Goal: Transaction & Acquisition: Purchase product/service

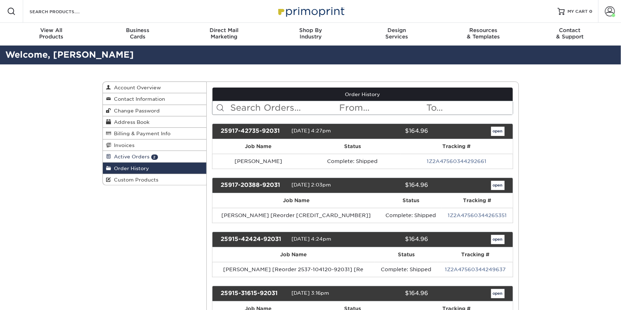
click at [129, 157] on span "Active Orders" at bounding box center [130, 157] width 38 height 6
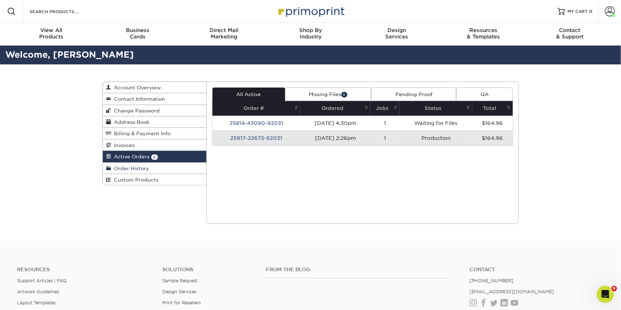
click at [150, 164] on link "Order History" at bounding box center [155, 168] width 104 height 11
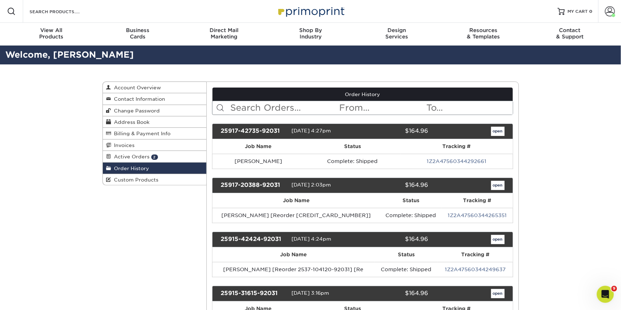
click at [277, 110] on input "text" at bounding box center [283, 108] width 109 height 14
type input "marty"
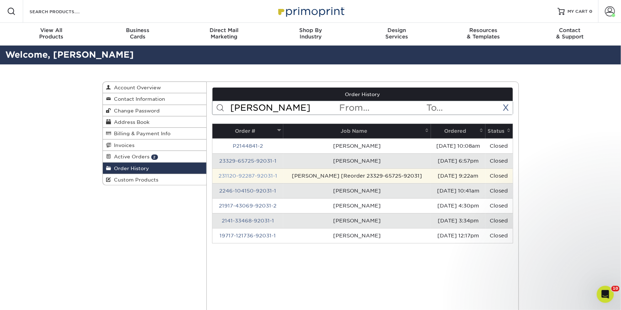
click at [240, 176] on link "231120-92287-92031-1" at bounding box center [247, 176] width 59 height 6
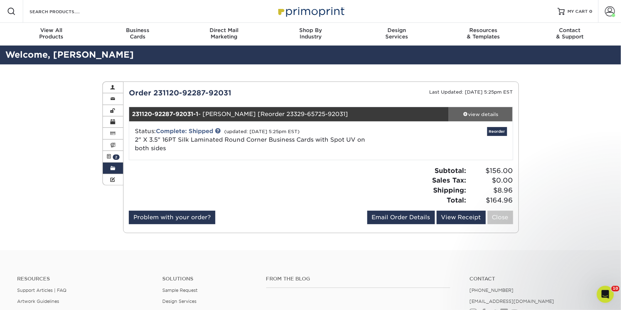
click at [490, 107] on link "view details" at bounding box center [481, 114] width 64 height 14
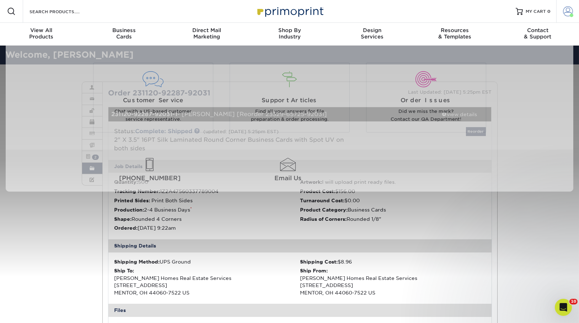
click at [572, 14] on span at bounding box center [572, 16] width 4 height 4
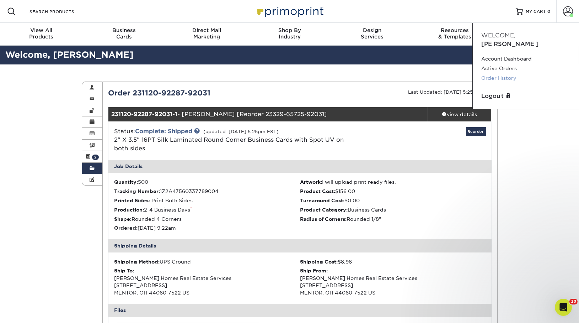
click at [504, 73] on link "Order History" at bounding box center [526, 78] width 89 height 10
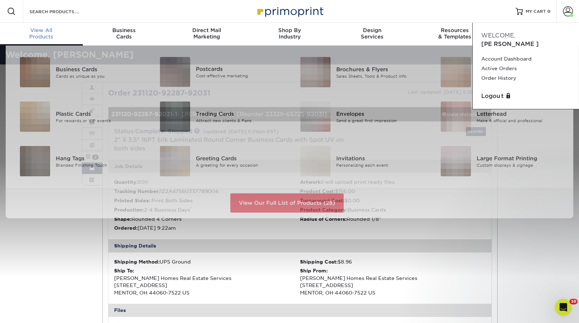
click at [37, 37] on div "View All Products" at bounding box center [41, 33] width 83 height 13
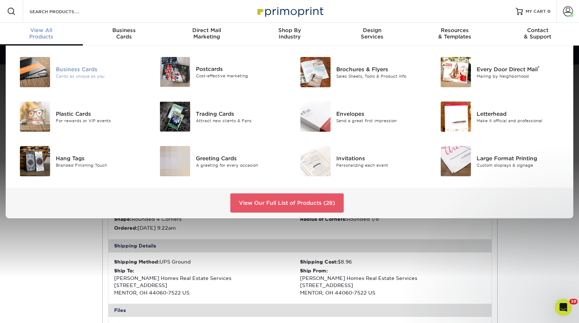
click at [60, 67] on div "Business Cards" at bounding box center [100, 69] width 88 height 8
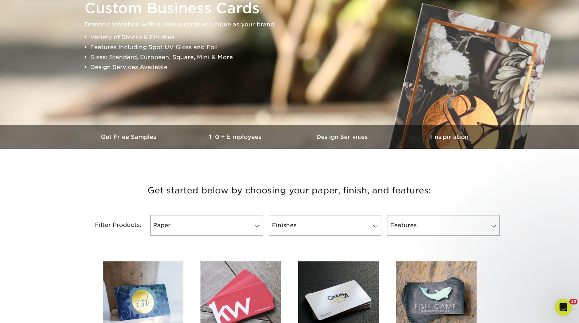
scroll to position [99, 0]
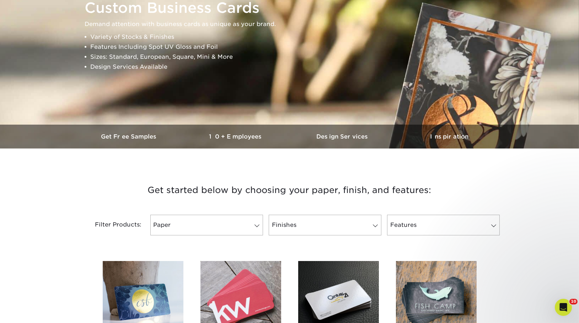
click at [133, 266] on img at bounding box center [143, 301] width 81 height 81
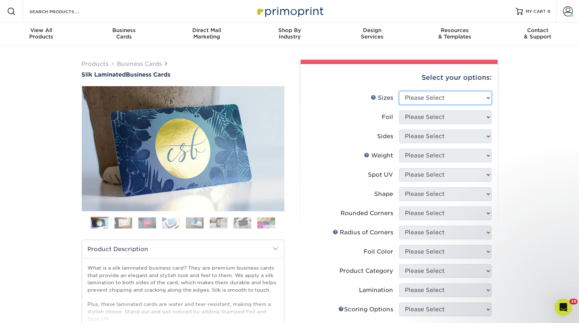
click at [405, 94] on select "Please Select 1.5" x 3.5" - Mini 1.75" x 3.5" - Mini 2" x 2" - Square 2" x 3" -…" at bounding box center [445, 98] width 92 height 14
click at [420, 96] on select "Please Select 1.5" x 3.5" - Mini 1.75" x 3.5" - Mini 2" x 2" - Square 2" x 3" -…" at bounding box center [445, 98] width 92 height 14
select select "2.00x3.50"
click at [399, 91] on select "Please Select 1.5" x 3.5" - Mini 1.75" x 3.5" - Mini 2" x 2" - Square 2" x 3" -…" at bounding box center [445, 98] width 92 height 14
click at [433, 118] on select "Please Select Yes No" at bounding box center [445, 117] width 92 height 14
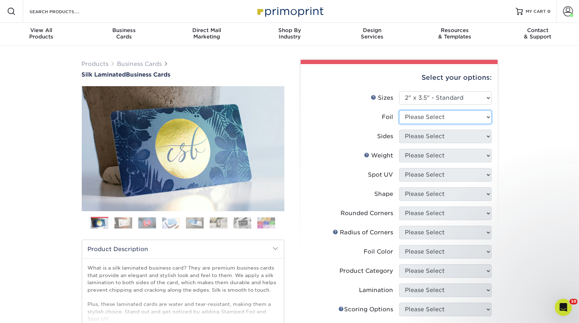
select select "0"
click at [399, 110] on select "Please Select Yes No" at bounding box center [445, 117] width 92 height 14
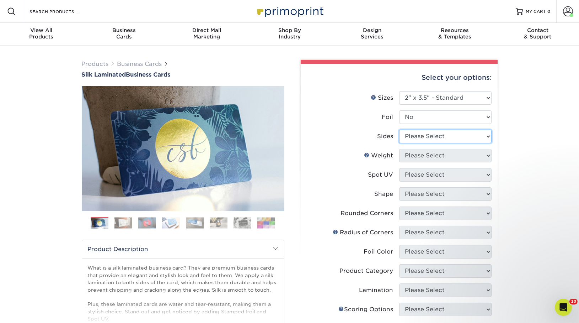
click at [435, 140] on select "Please Select Print Both Sides Print Front Only" at bounding box center [445, 136] width 92 height 14
select select "13abbda7-1d64-4f25-8bb2-c179b224825d"
click at [399, 129] on select "Please Select Print Both Sides Print Front Only" at bounding box center [445, 136] width 92 height 14
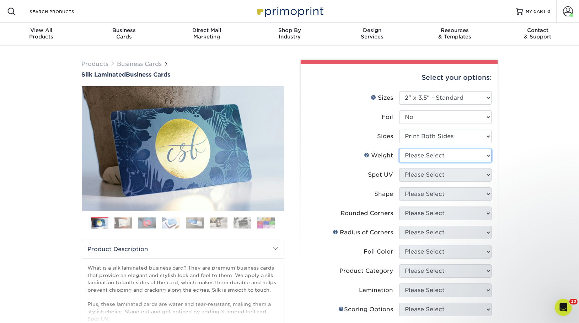
click at [440, 157] on select "Please Select 16PT" at bounding box center [445, 156] width 92 height 14
select select "16PT"
click at [399, 149] on select "Please Select 16PT" at bounding box center [445, 156] width 92 height 14
click at [440, 171] on select "Please Select No Spot UV Front and Back (Both Sides) Front Only Back Only" at bounding box center [445, 175] width 92 height 14
select select "0"
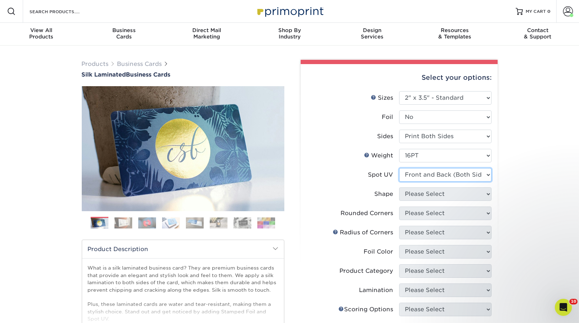
click at [399, 168] on select "Please Select No Spot UV Front and Back (Both Sides) Front Only Back Only" at bounding box center [445, 175] width 92 height 14
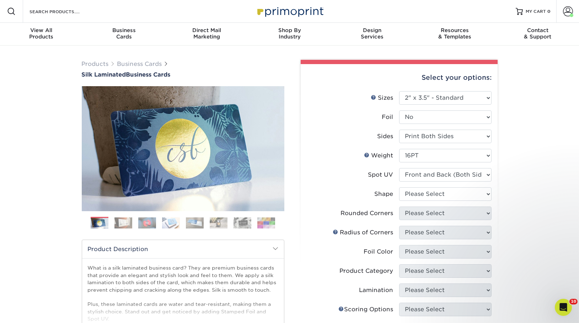
click at [444, 204] on li "Shape Please Select Standard" at bounding box center [399, 196] width 185 height 19
click at [444, 197] on select "Please Select Standard" at bounding box center [445, 194] width 92 height 14
select select "standard"
click at [399, 187] on select "Please Select Standard" at bounding box center [445, 194] width 92 height 14
click at [452, 208] on select "Please Select Yes - Round 2 Corners Yes - Round 4 Corners No" at bounding box center [445, 213] width 92 height 14
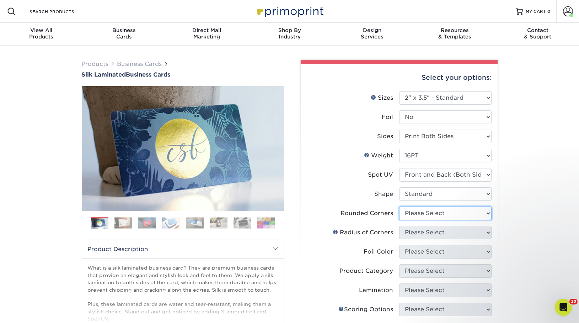
select select "7672df9e-0e0a-464d-8e1f-920c575e4da3"
click at [399, 206] on select "Please Select Yes - Round 2 Corners Yes - Round 4 Corners No" at bounding box center [445, 213] width 92 height 14
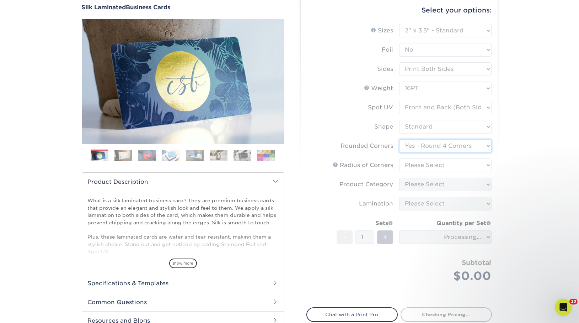
scroll to position [71, 0]
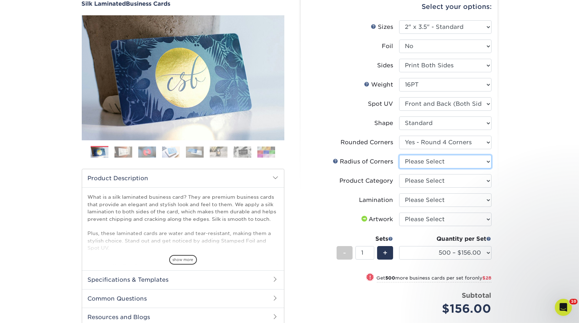
click at [429, 163] on select "Please Select Rounded 1/8" Rounded 1/4"" at bounding box center [445, 162] width 92 height 14
select select "589680c7-ee9a-431b-9d12-d7aeb1386a97"
click at [399, 155] on select "Please Select Rounded 1/8" Rounded 1/4"" at bounding box center [445, 162] width 92 height 14
click at [434, 178] on select "Please Select Business Cards" at bounding box center [445, 181] width 92 height 14
select select "3b5148f1-0588-4f88-a218-97bcfdce65c1"
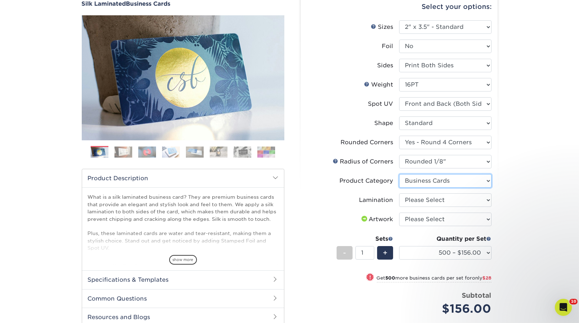
click at [399, 174] on select "Please Select Business Cards" at bounding box center [445, 181] width 92 height 14
click at [445, 204] on select "Please Select Silk" at bounding box center [445, 200] width 92 height 14
select select "ccacb42f-45f7-42d3-bbd3-7c8421cf37f0"
click at [399, 193] on select "Please Select Silk" at bounding box center [445, 200] width 92 height 14
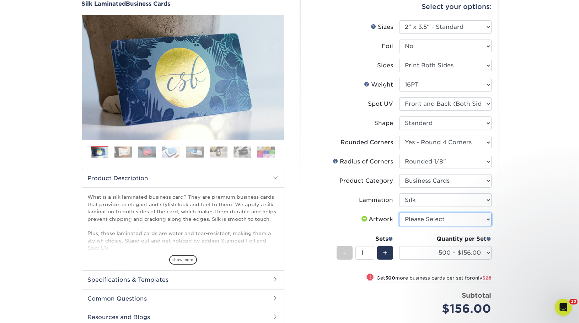
click at [446, 222] on select "Please Select I will upload files I need a design - $100" at bounding box center [445, 219] width 92 height 14
select select "upload"
click at [399, 212] on select "Please Select I will upload files I need a design - $100" at bounding box center [445, 219] width 92 height 14
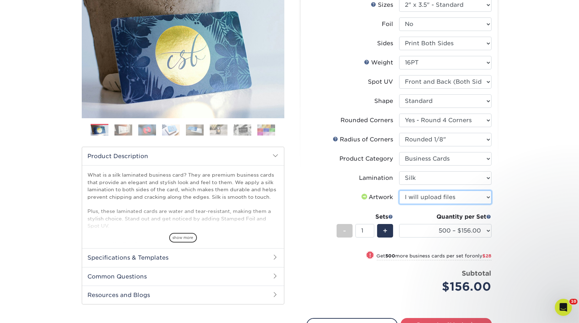
scroll to position [295, 0]
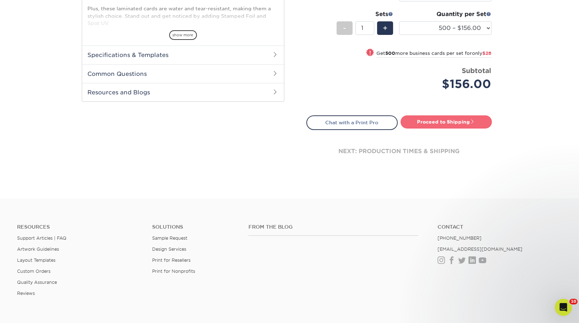
click at [420, 117] on link "Proceed to Shipping" at bounding box center [446, 121] width 91 height 13
type input "Set 1"
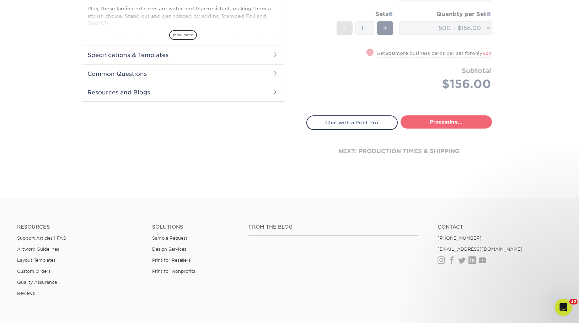
select select "24b86a38-505b-4ae3-9429-29aefd3b6f92"
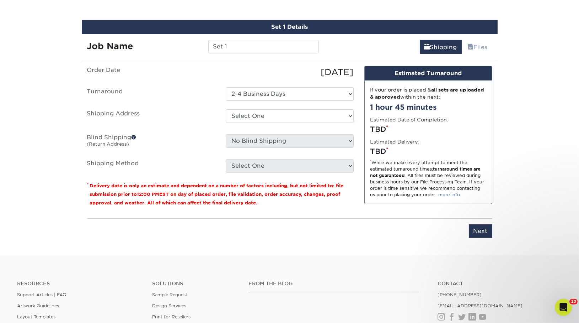
scroll to position [429, 0]
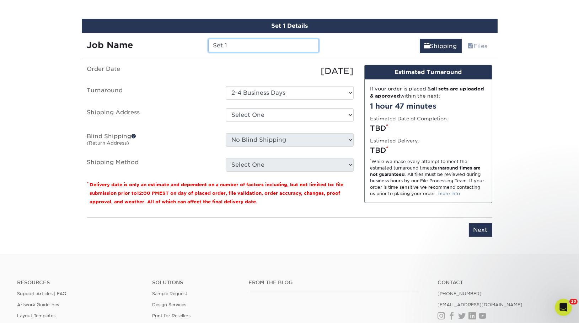
drag, startPoint x: 233, startPoint y: 44, endPoint x: 186, endPoint y: 42, distance: 47.3
click at [186, 42] on div "Job Name Set 1" at bounding box center [203, 46] width 243 height 14
type input "[PERSON_NAME]"
click at [276, 115] on select "Select One Andrew Magliola Florida Andrew Magliola Florida Andrew Magliola Flor…" at bounding box center [290, 115] width 128 height 14
select select "14261"
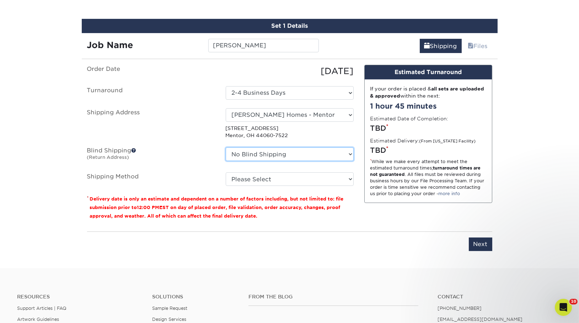
click at [298, 153] on select "No Blind Shipping Andrew Magliola Florida Andrew Magliola Florida Andrew Maglio…" at bounding box center [290, 154] width 128 height 14
select select "14261"
click at [226, 147] on select "No Blind Shipping Andrew Magliola Florida Andrew Magliola Florida Andrew Maglio…" at bounding box center [290, 154] width 128 height 14
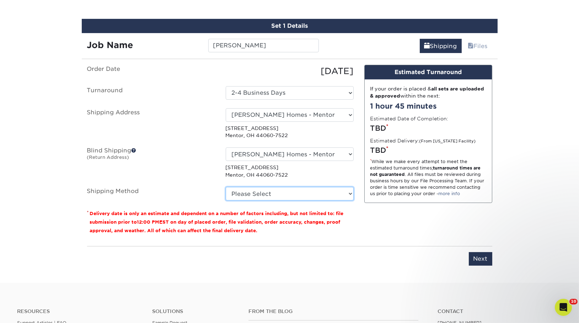
click at [286, 189] on select "Please Select Ground Shipping (+$8.96) 3 Day Shipping Service (+$15.34) 2 Day A…" at bounding box center [290, 194] width 128 height 14
select select "03"
click at [226, 187] on select "Please Select Ground Shipping (+$8.96) 3 Day Shipping Service (+$15.34) 2 Day A…" at bounding box center [290, 194] width 128 height 14
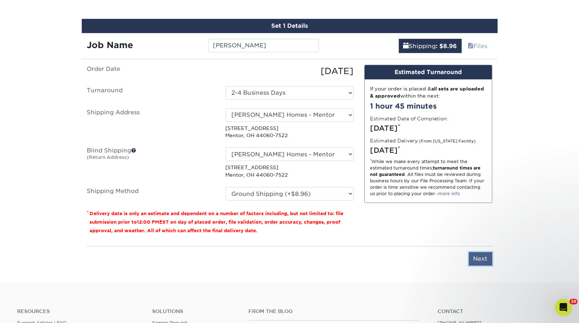
click at [485, 256] on input "Next" at bounding box center [480, 259] width 23 height 14
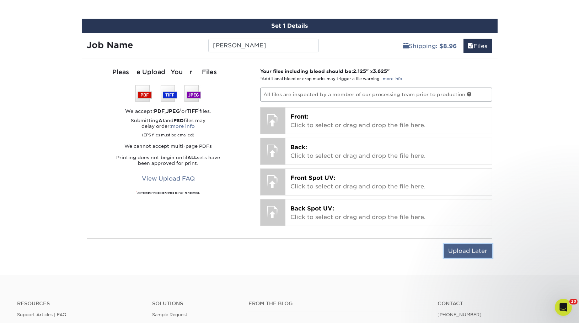
click at [460, 246] on input "Upload Later" at bounding box center [468, 251] width 48 height 14
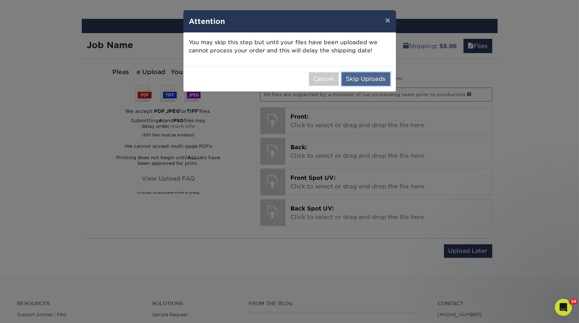
click at [374, 81] on button "Skip Uploads" at bounding box center [366, 79] width 49 height 14
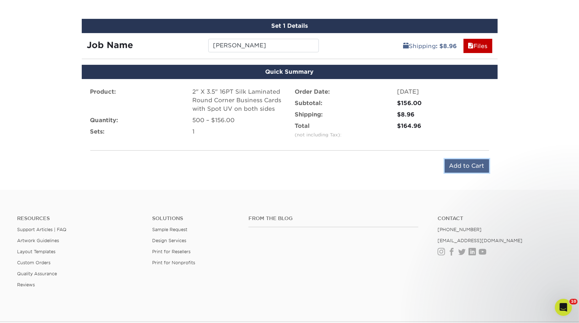
click at [478, 160] on input "Add to Cart" at bounding box center [467, 166] width 44 height 14
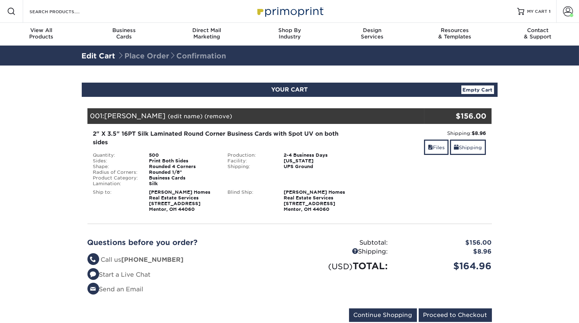
scroll to position [110, 0]
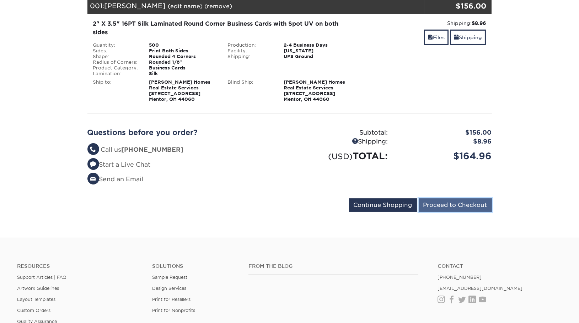
click at [466, 205] on input "Proceed to Checkout" at bounding box center [455, 205] width 73 height 14
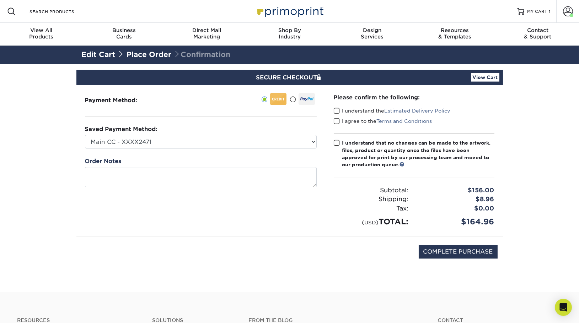
click at [337, 113] on span at bounding box center [337, 110] width 6 height 7
click at [0, 0] on input "I understand the Estimated Delivery Policy" at bounding box center [0, 0] width 0 height 0
click at [337, 125] on div "I agree to the Terms and Conditions" at bounding box center [414, 122] width 161 height 10
click at [337, 124] on span at bounding box center [337, 121] width 6 height 7
click at [0, 0] on input "I agree to the Terms and Conditions" at bounding box center [0, 0] width 0 height 0
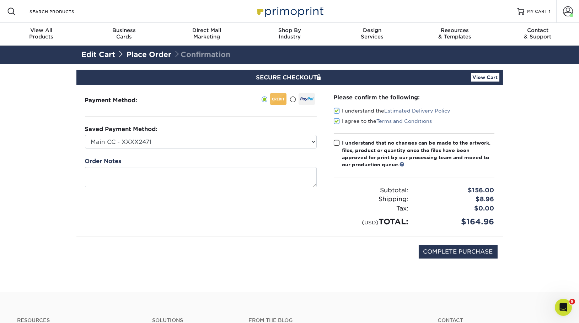
click at [337, 146] on label "I understand that no changes can be made to the artwork, files, product or quan…" at bounding box center [414, 153] width 161 height 29
click at [0, 0] on input "I understand that no changes can be made to the artwork, files, product or quan…" at bounding box center [0, 0] width 0 height 0
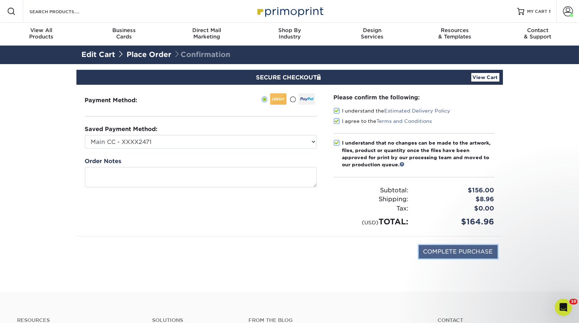
click at [468, 253] on input "COMPLETE PURCHASE" at bounding box center [458, 252] width 79 height 14
type input "PROCESSING, PLEASE WAIT..."
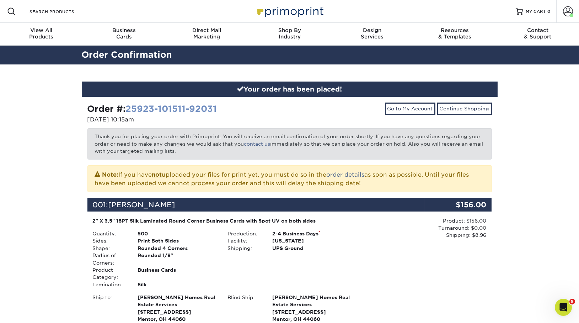
click at [195, 108] on link "25923-101511-92031" at bounding box center [171, 109] width 91 height 10
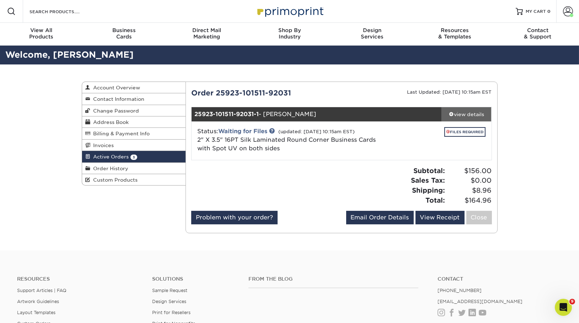
click at [462, 113] on div "view details" at bounding box center [467, 114] width 50 height 7
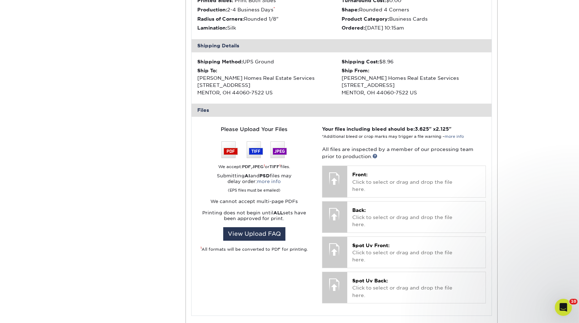
scroll to position [203, 0]
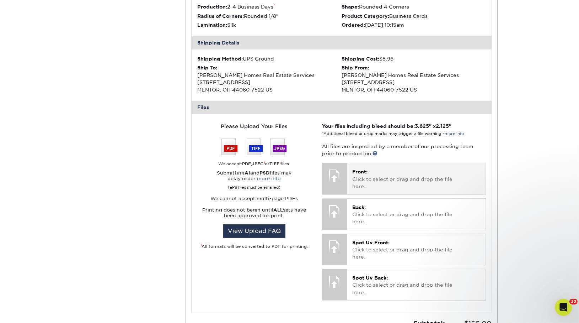
click at [366, 175] on p "Front: Click to select or drag and drop the file here." at bounding box center [416, 179] width 128 height 22
